Goal: Communication & Community: Answer question/provide support

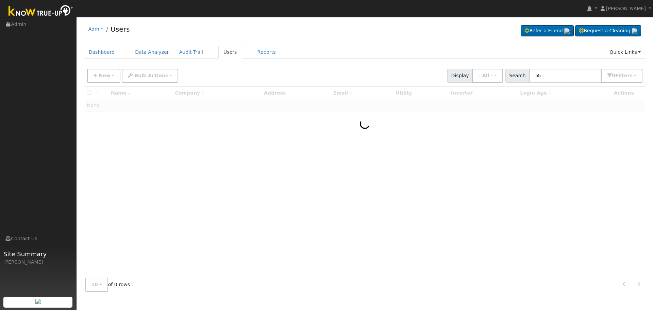
type input "5"
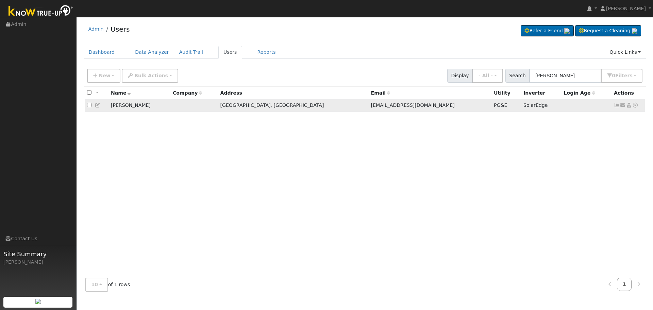
type input "[PERSON_NAME]"
click at [634, 105] on icon at bounding box center [635, 105] width 6 height 5
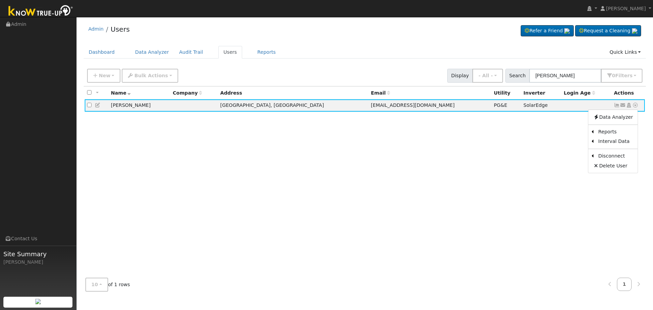
click at [544, 136] on div "All None All on page None on page Name Company Address Email Utility Inverter L…" at bounding box center [365, 179] width 562 height 186
click at [98, 107] on icon at bounding box center [98, 105] width 6 height 5
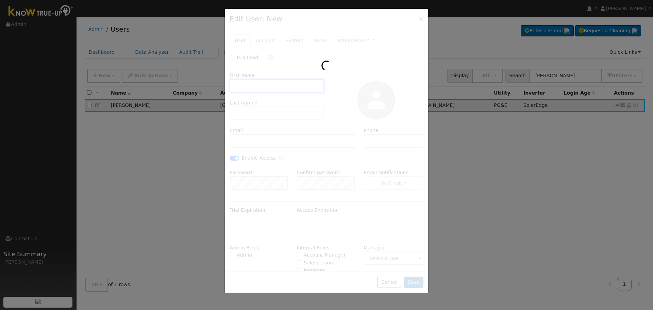
type input "[PERSON_NAME]"
type input "[EMAIL_ADDRESS][DOMAIN_NAME]"
type input "[PHONE_NUMBER]"
checkbox input "true"
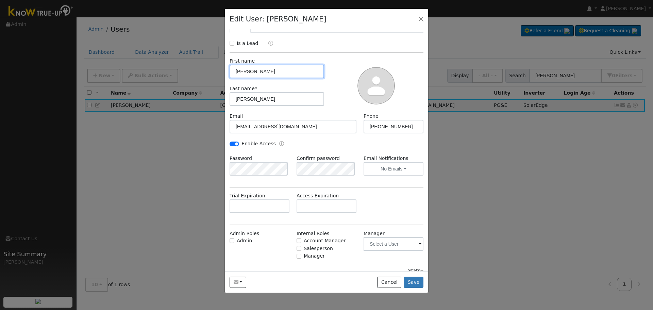
scroll to position [22, 0]
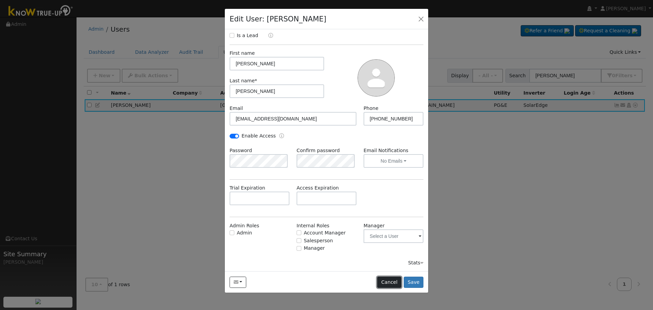
click at [389, 281] on button "Cancel" at bounding box center [389, 282] width 24 height 12
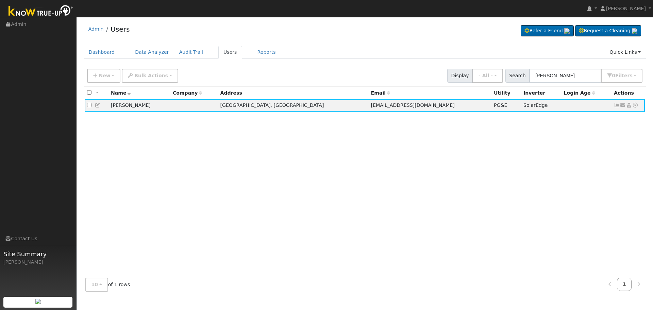
click at [362, 154] on div "All None All on page None on page Name Company Address Email Utility Inverter L…" at bounding box center [365, 179] width 562 height 186
click at [614, 105] on icon at bounding box center [617, 105] width 6 height 5
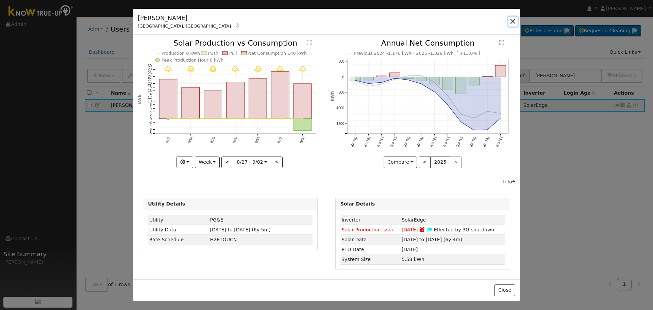
click at [511, 21] on button "button" at bounding box center [513, 22] width 10 height 10
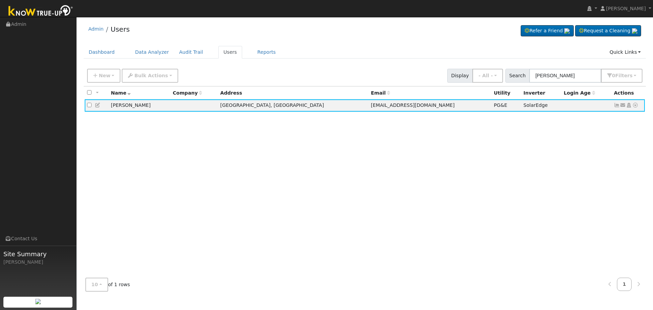
click at [395, 51] on ul "Dashboard Data Analyzer Audit Trail Users Reports Quick Links Quick Add Quick C…" at bounding box center [365, 52] width 562 height 13
click at [433, 69] on div "New Add User Quick Add Quick Connect Quick Convert Lead Bulk Actions Send Email…" at bounding box center [365, 74] width 558 height 16
click at [621, 106] on icon at bounding box center [623, 105] width 6 height 5
click at [607, 117] on link "Send Email..." at bounding box center [601, 117] width 47 height 10
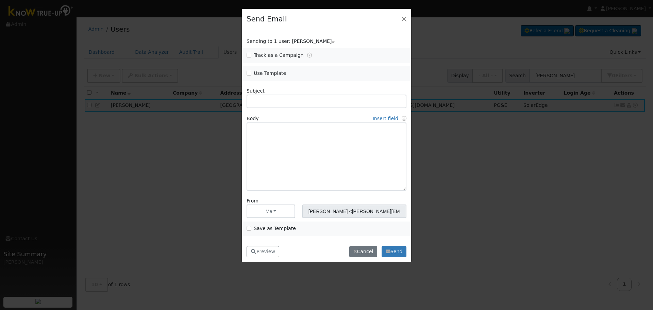
click at [254, 73] on label "Use Template" at bounding box center [270, 73] width 32 height 7
click at [251, 73] on input "Use Template" at bounding box center [249, 73] width 5 height 5
checkbox input "true"
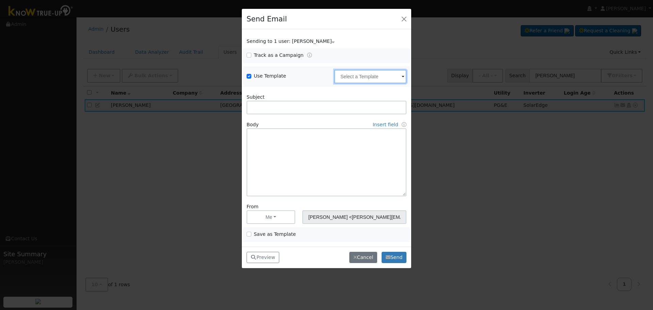
click at [350, 79] on input "text" at bounding box center [370, 77] width 72 height 14
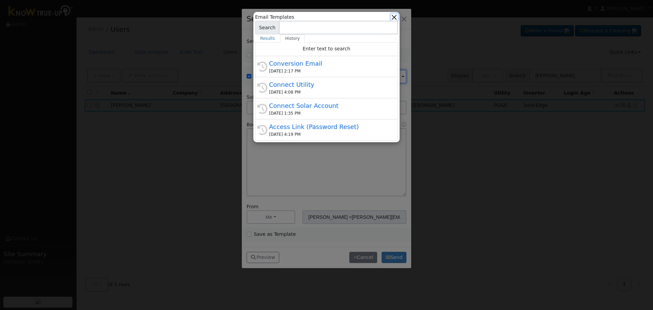
click at [396, 16] on button "button" at bounding box center [394, 17] width 7 height 7
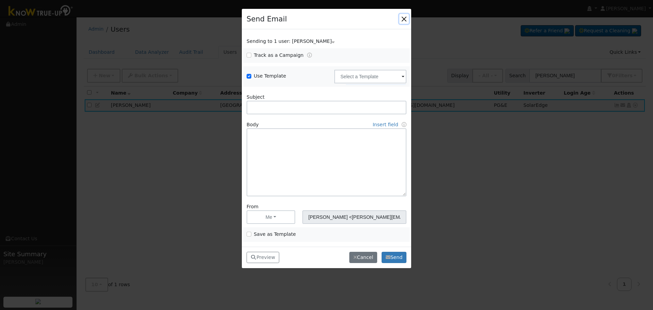
click at [403, 20] on button "button" at bounding box center [404, 19] width 10 height 10
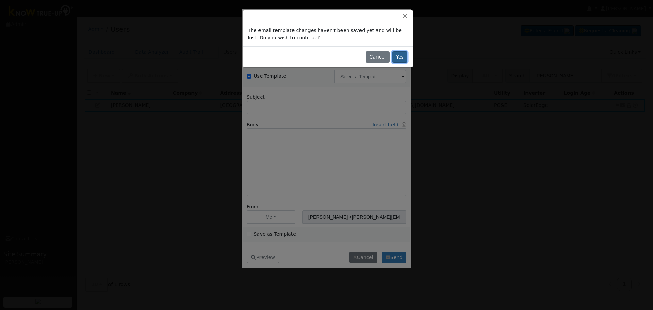
click at [395, 58] on button "Yes" at bounding box center [400, 57] width 16 height 12
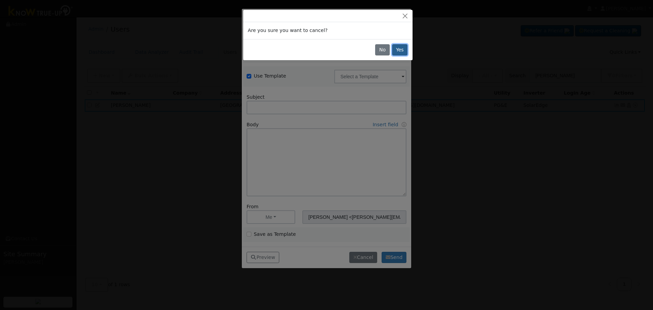
click at [401, 49] on button "Yes" at bounding box center [400, 50] width 16 height 12
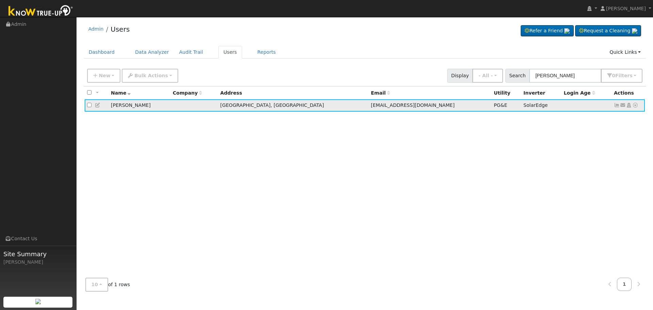
click at [97, 103] on icon at bounding box center [98, 105] width 6 height 5
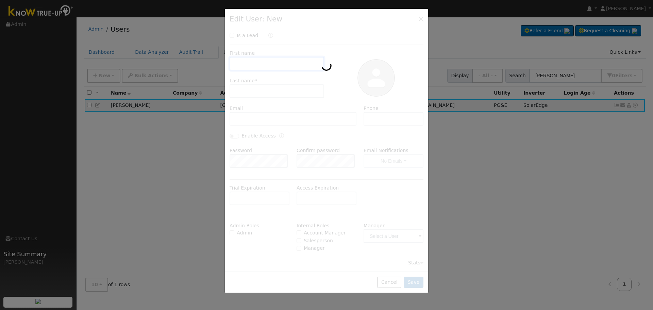
scroll to position [0, 0]
type input "[PERSON_NAME]"
type input "[EMAIL_ADDRESS][DOMAIN_NAME]"
type input "[PHONE_NUMBER]"
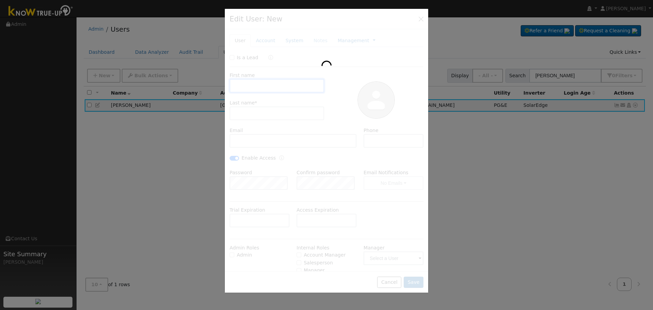
checkbox input "true"
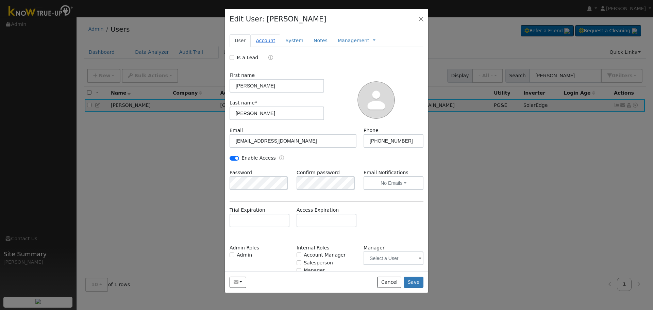
click at [256, 38] on link "Account" at bounding box center [266, 40] width 30 height 13
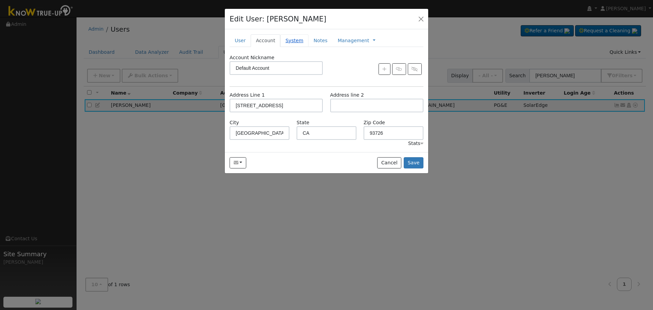
click at [286, 42] on link "System" at bounding box center [294, 40] width 28 height 13
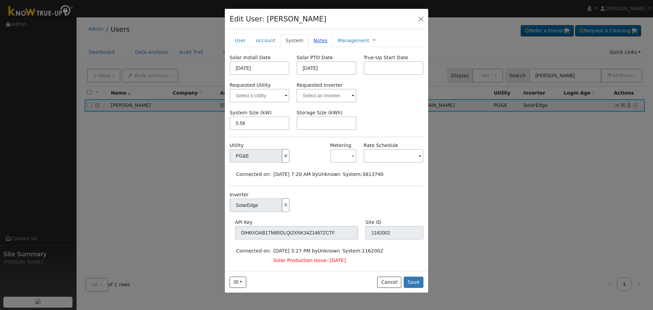
click at [317, 41] on link "Notes" at bounding box center [320, 40] width 24 height 13
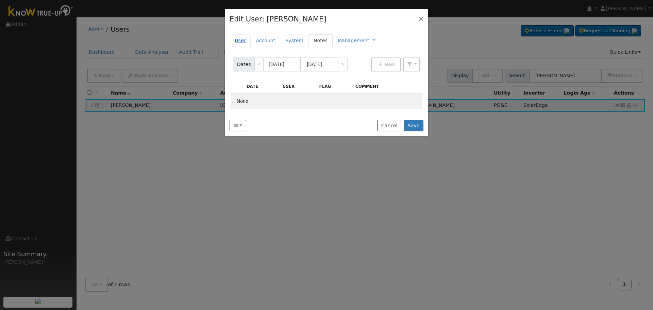
click at [234, 38] on link "User" at bounding box center [240, 40] width 21 height 13
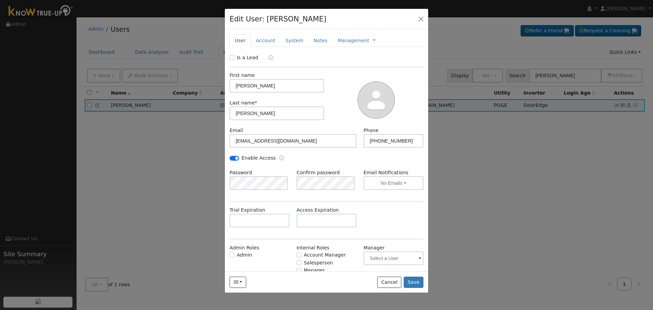
click at [352, 74] on div at bounding box center [375, 99] width 99 height 55
click at [421, 20] on button "button" at bounding box center [421, 19] width 10 height 10
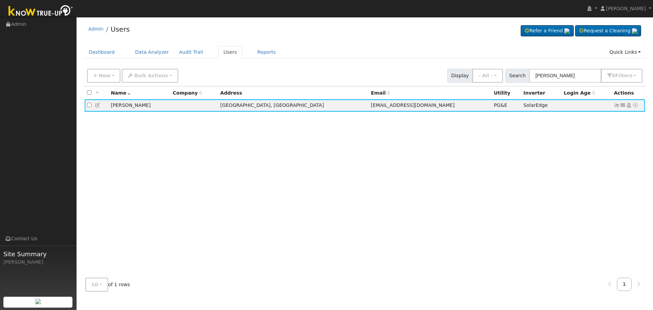
click at [535, 169] on div "All None All on page None on page Name Company Address Email Utility Inverter L…" at bounding box center [365, 179] width 562 height 186
click at [389, 71] on div "New Add User Quick Add Quick Connect Quick Convert Lead Bulk Actions Send Email…" at bounding box center [365, 74] width 558 height 16
click at [621, 107] on icon at bounding box center [623, 105] width 6 height 5
click at [610, 122] on link "Send Email..." at bounding box center [601, 117] width 47 height 10
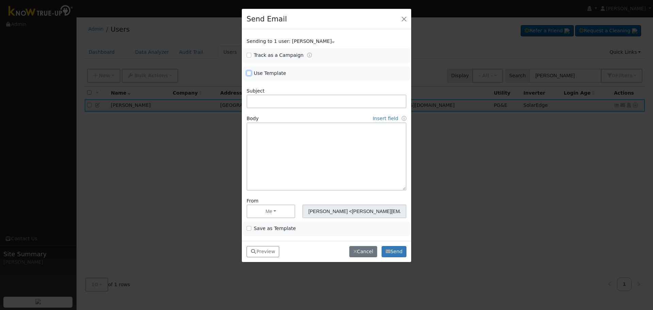
click at [250, 72] on input "Use Template" at bounding box center [249, 73] width 5 height 5
checkbox input "true"
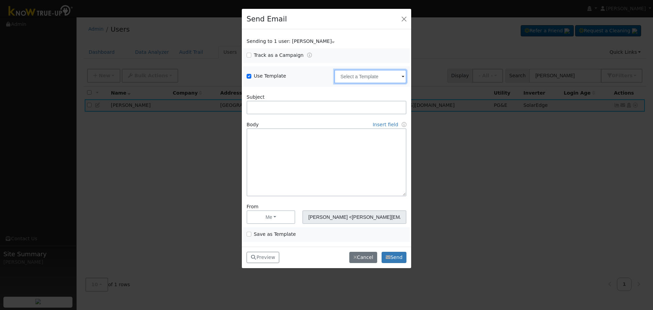
click at [351, 75] on input "text" at bounding box center [370, 77] width 72 height 14
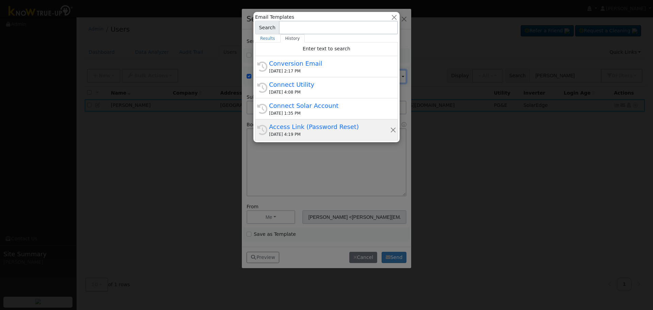
click at [318, 131] on div "Access Link (Password Reset)" at bounding box center [329, 126] width 121 height 9
type input "Access Link (Password Reset)"
type input "Know True-Up Access Link (Password Reset)"
type textarea "Dear {user_fname}, Here is a link to access Know True-Up. You will be asked to …"
type input "Know True-Up <[EMAIL_ADDRESS][DOMAIN_NAME]>"
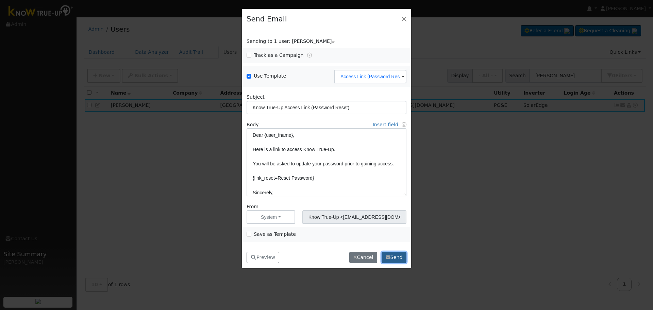
click at [392, 257] on button "Send" at bounding box center [394, 258] width 25 height 12
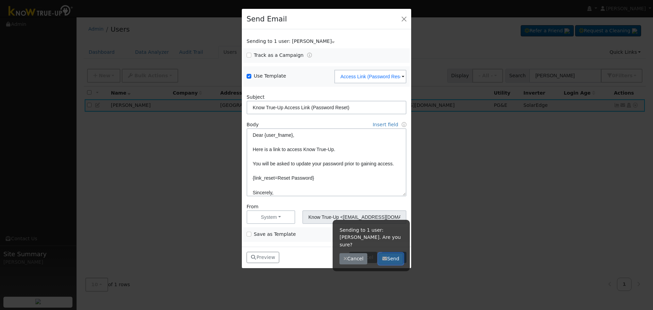
click at [388, 253] on button "Send" at bounding box center [390, 259] width 25 height 12
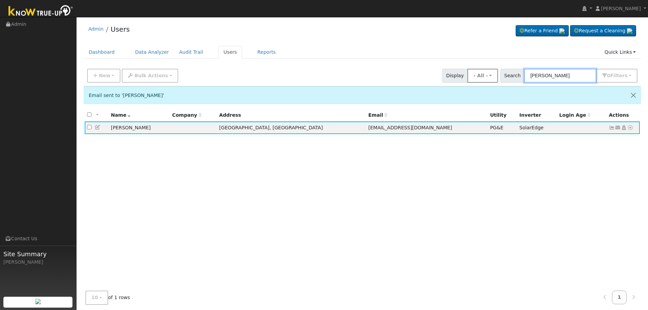
drag, startPoint x: 577, startPoint y: 77, endPoint x: 488, endPoint y: 77, distance: 89.1
click at [491, 77] on div "New Add User Quick Add Quick Connect Quick Convert Lead Bulk Actions Send Email…" at bounding box center [362, 74] width 553 height 16
